Goal: Book appointment/travel/reservation

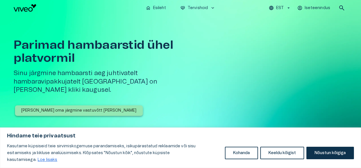
click at [327, 158] on button "Nõustun kõigiga" at bounding box center [331, 153] width 48 height 12
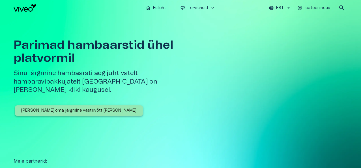
click at [84, 108] on p "[PERSON_NAME] oma järgmine vastuvõtt [PERSON_NAME]" at bounding box center [79, 111] width 116 height 6
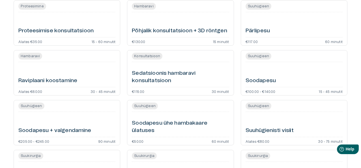
scroll to position [1133, 0]
